Goal: Transaction & Acquisition: Download file/media

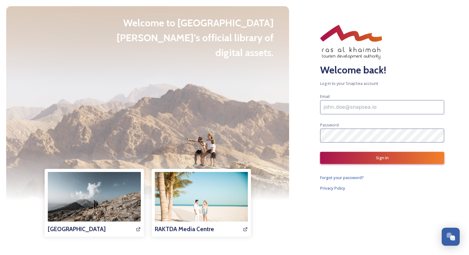
click at [348, 105] on input at bounding box center [382, 107] width 124 height 14
paste input "Kishan.gupta1@tbo.com"
type input "Kishan.gupta1@tbo.com"
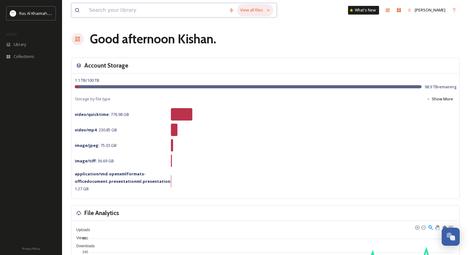
click at [253, 10] on div "View all files" at bounding box center [255, 10] width 36 height 12
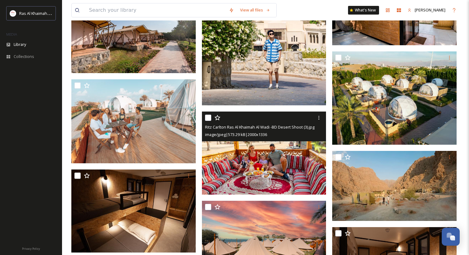
scroll to position [1648, 0]
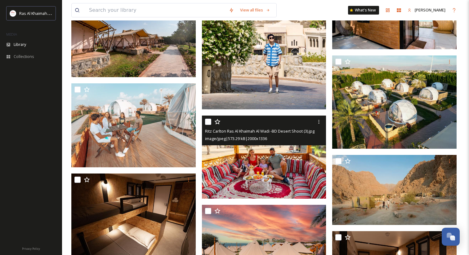
click at [258, 161] on img at bounding box center [264, 157] width 124 height 83
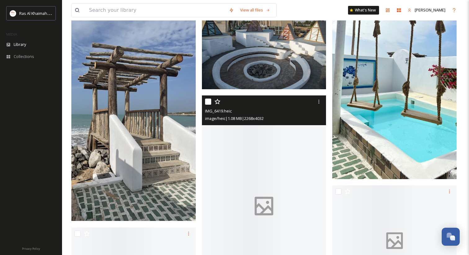
scroll to position [2388, 0]
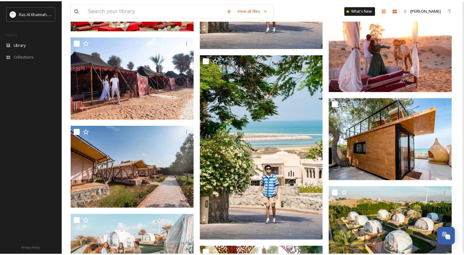
scroll to position [1518, 0]
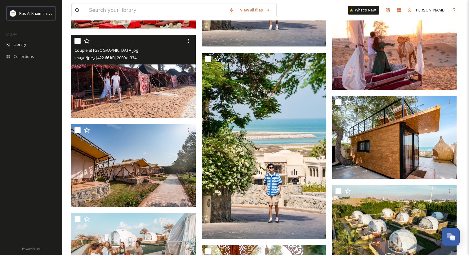
click at [123, 84] on img at bounding box center [133, 76] width 124 height 83
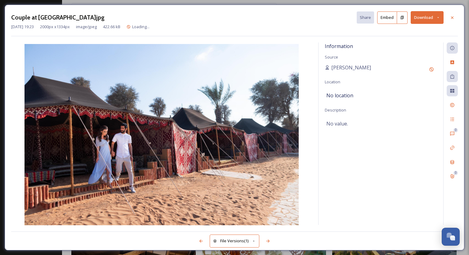
click at [440, 17] on icon at bounding box center [438, 18] width 4 height 4
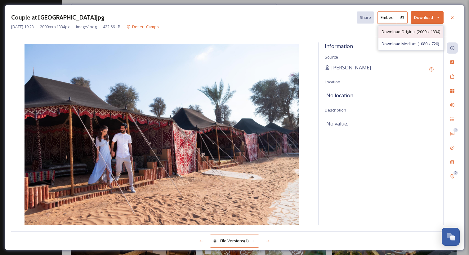
click at [418, 30] on span "Download Original (2000 x 1334)" at bounding box center [410, 32] width 59 height 6
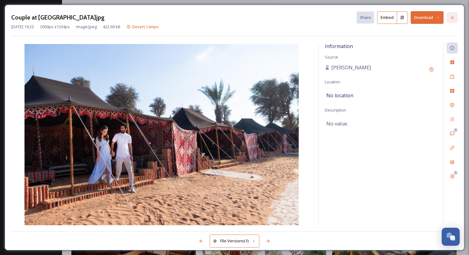
click at [453, 20] on div at bounding box center [452, 17] width 11 height 11
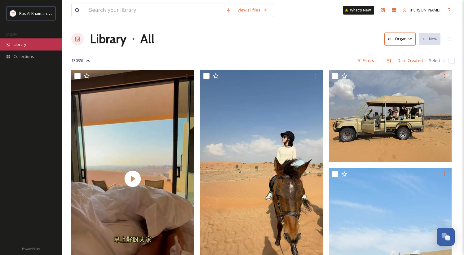
click at [34, 47] on div "Library" at bounding box center [31, 44] width 62 height 12
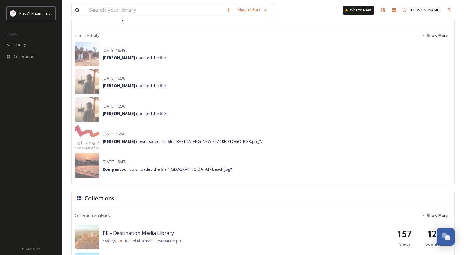
scroll to position [102, 0]
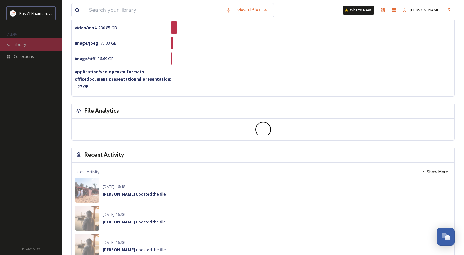
click at [25, 47] on span "Library" at bounding box center [20, 45] width 12 height 6
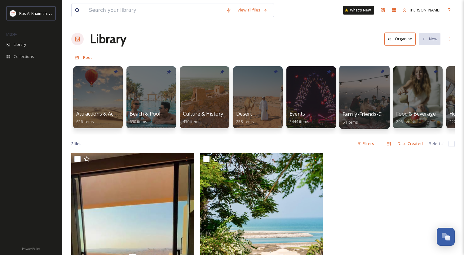
click at [357, 96] on div at bounding box center [364, 97] width 51 height 63
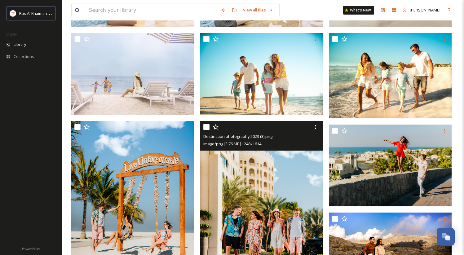
scroll to position [137, 0]
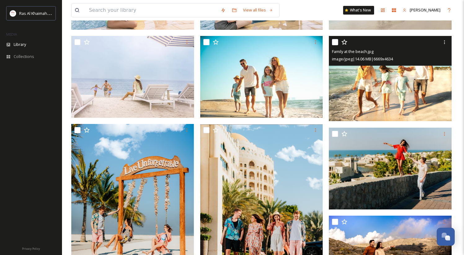
click at [378, 98] on img at bounding box center [390, 78] width 123 height 85
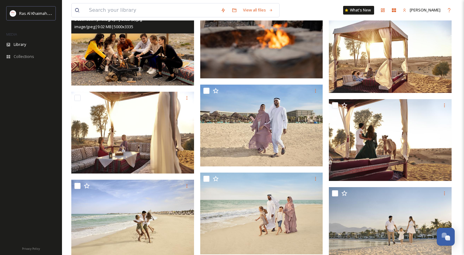
click at [144, 44] on img at bounding box center [132, 45] width 123 height 82
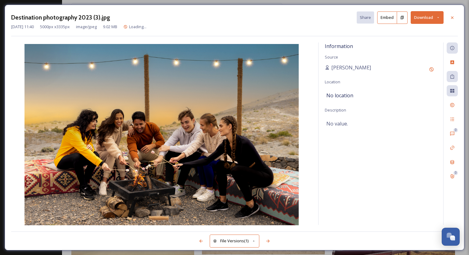
scroll to position [525, 0]
click at [437, 18] on icon at bounding box center [438, 18] width 4 height 4
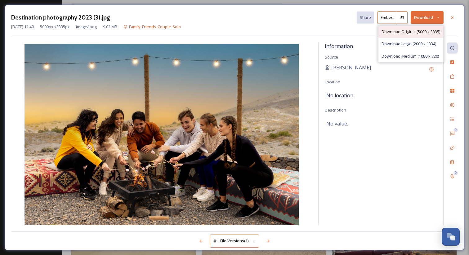
click at [422, 32] on span "Download Original (5000 x 3335)" at bounding box center [410, 32] width 59 height 6
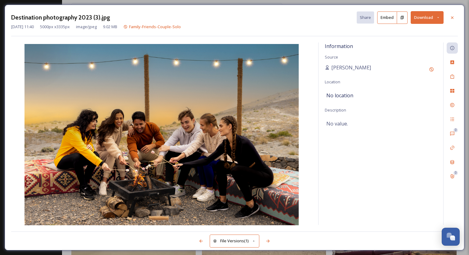
click at [382, 93] on div "No location" at bounding box center [380, 95] width 109 height 11
